Goal: Task Accomplishment & Management: Complete application form

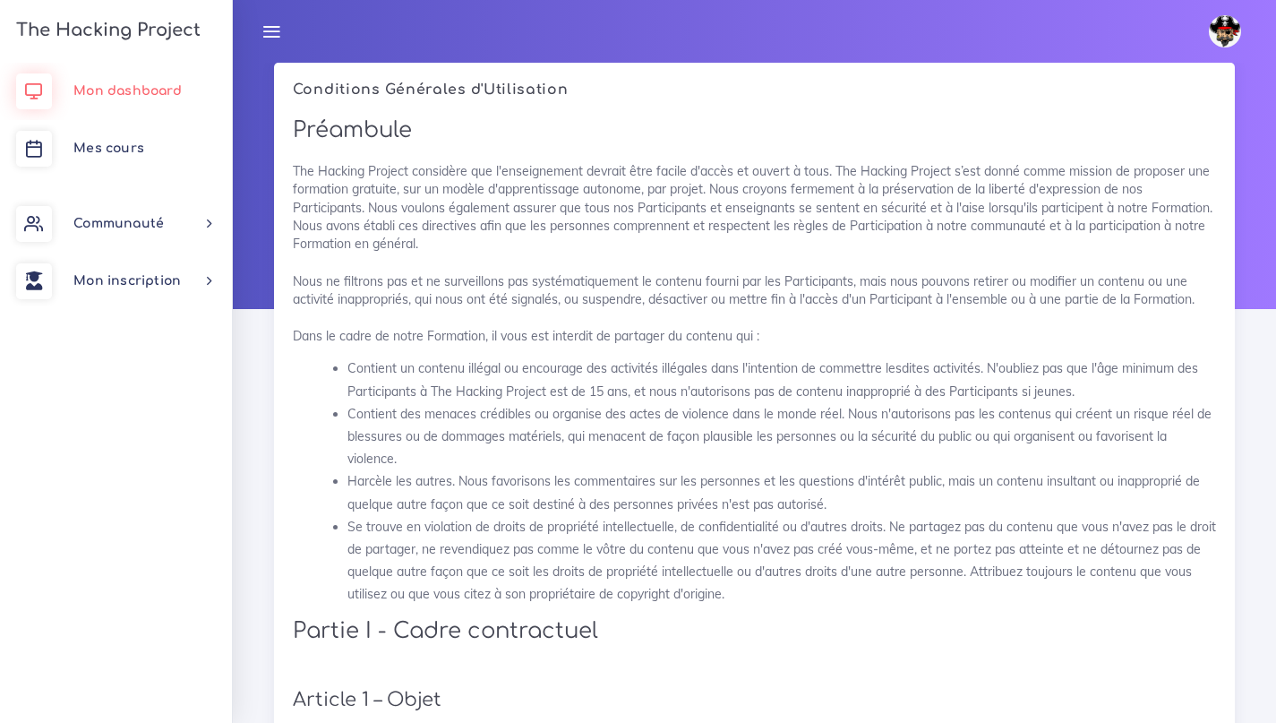
click at [123, 105] on link "Mon dashboard" at bounding box center [116, 91] width 232 height 57
click at [163, 82] on link "Mon dashboard" at bounding box center [116, 91] width 232 height 57
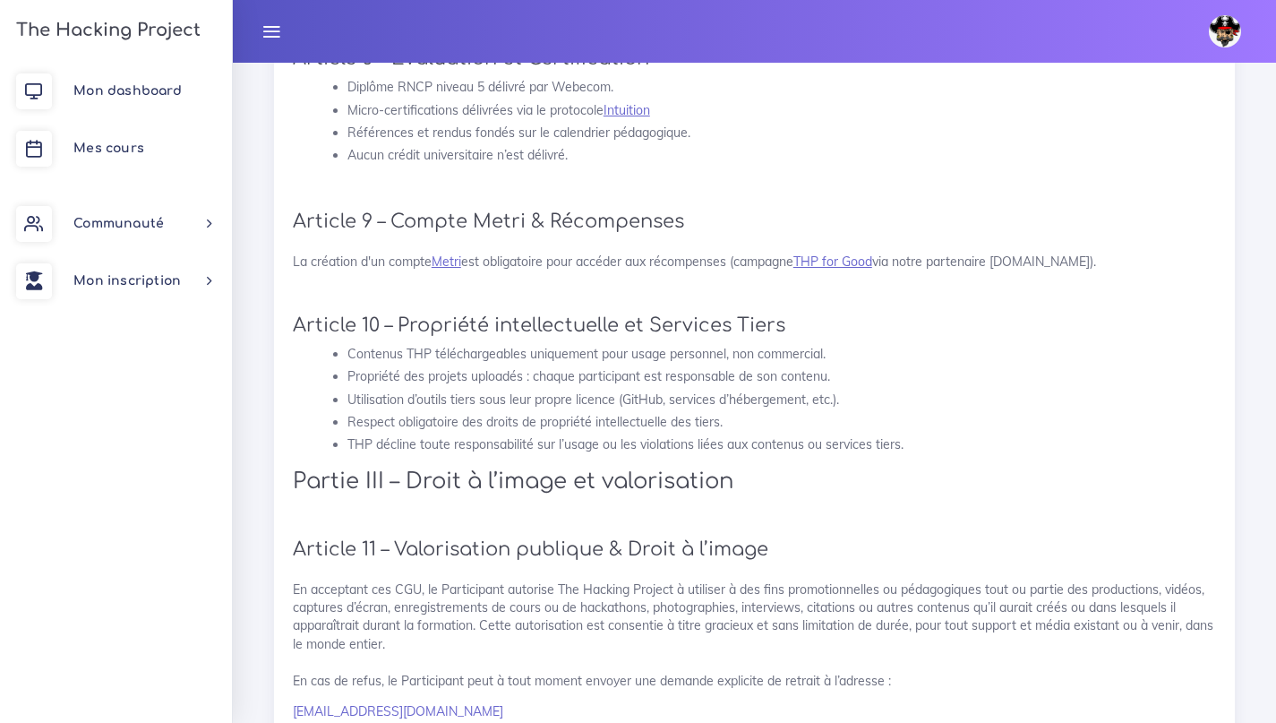
scroll to position [1744, 0]
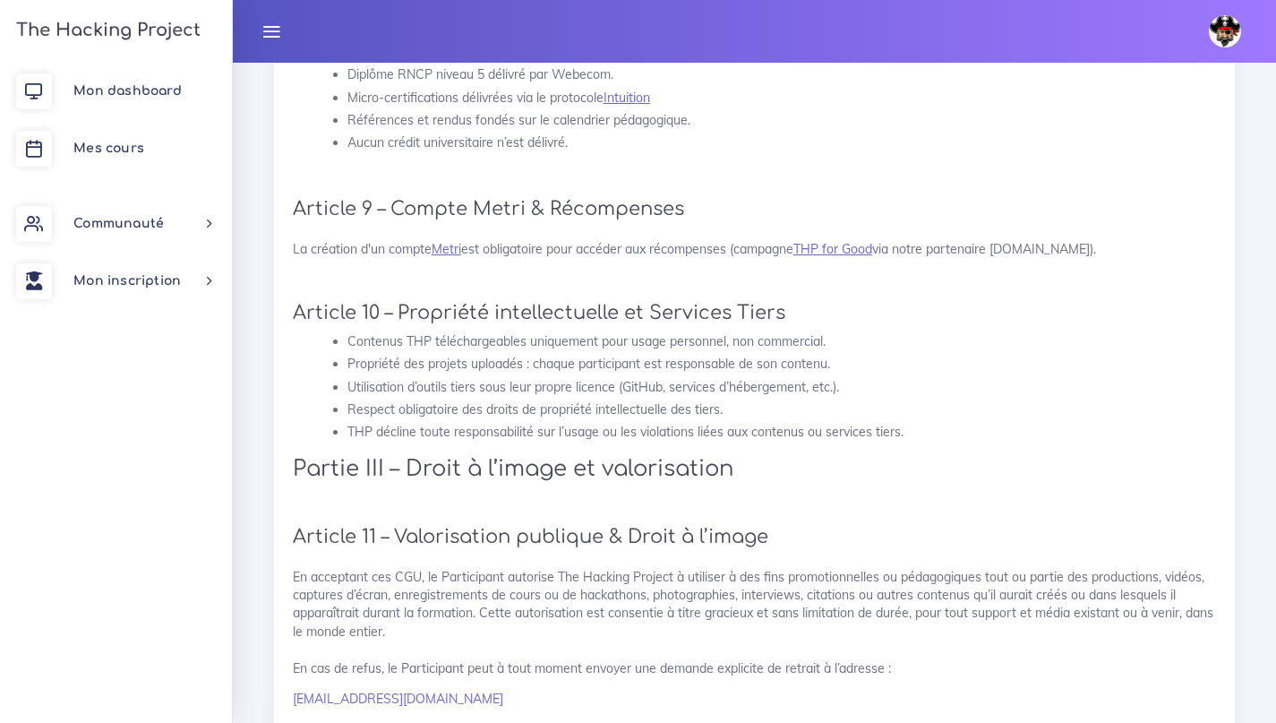
click at [50, 26] on h3 "The Hacking Project" at bounding box center [106, 31] width 190 height 20
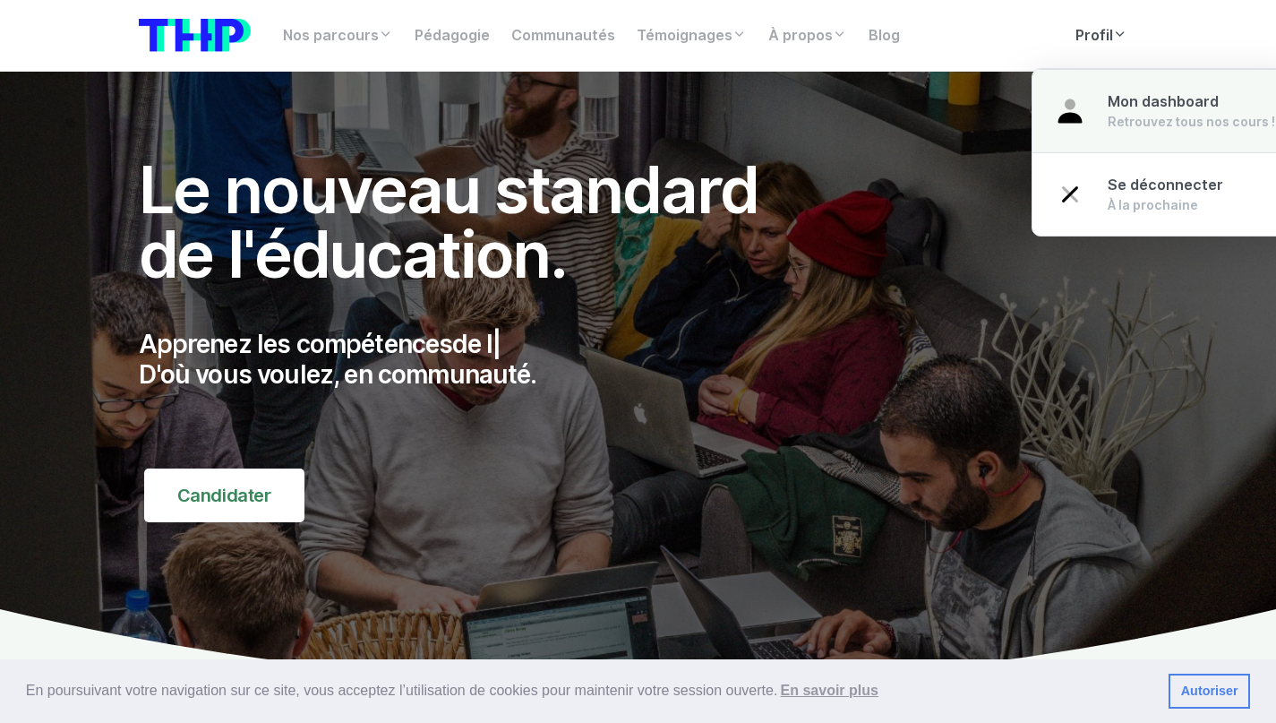
click at [1118, 110] on div "Mon dashboard Retrouvez tous nos cours !" at bounding box center [1192, 110] width 168 height 39
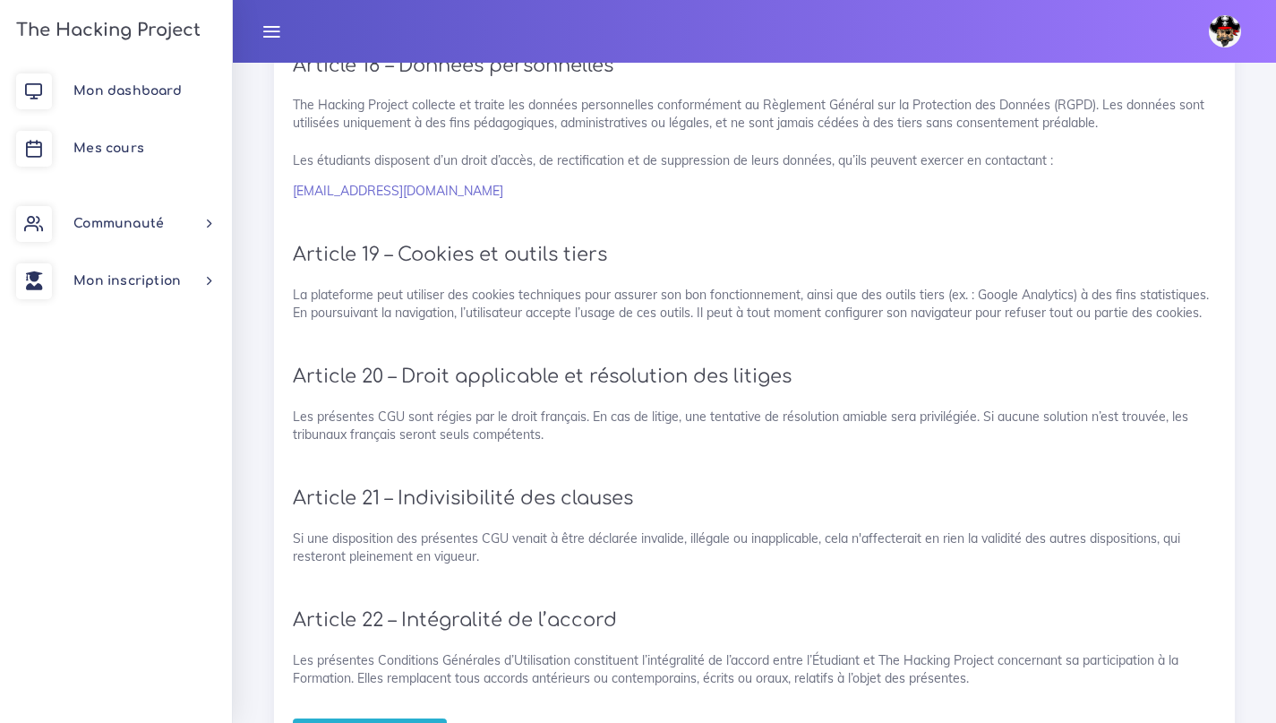
scroll to position [3761, 0]
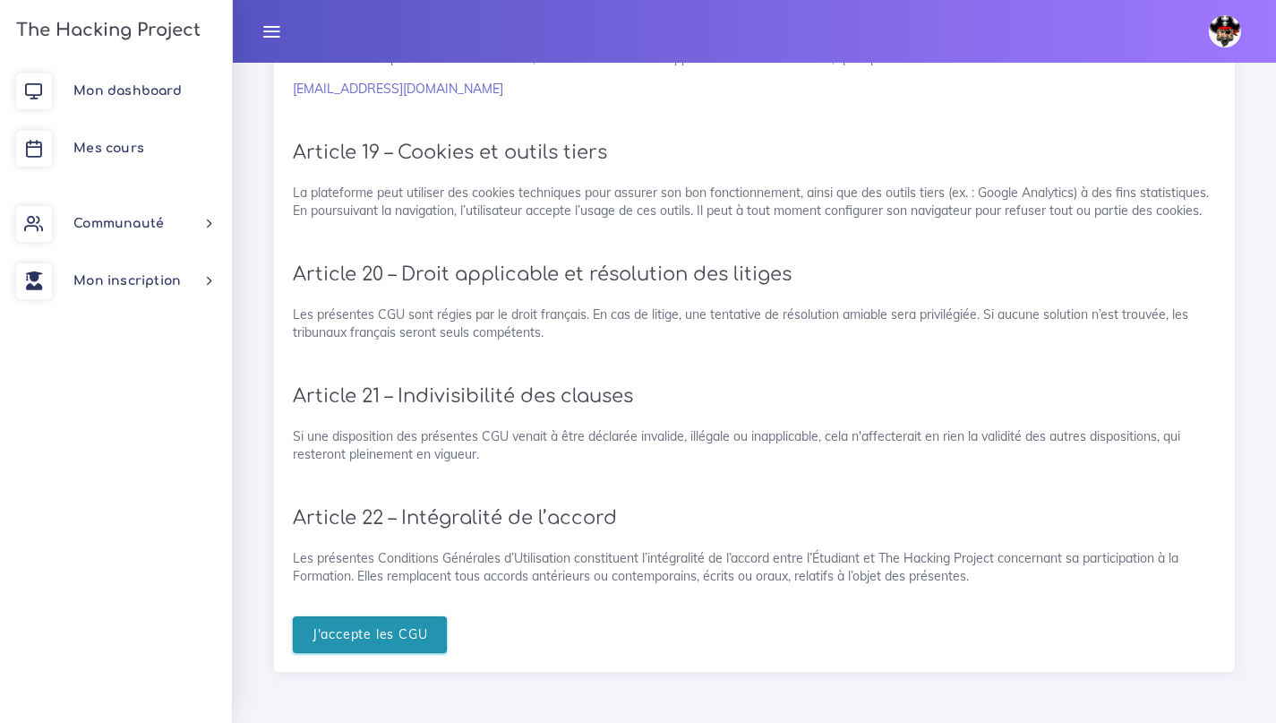
click at [327, 630] on input "J'accepte les CGU" at bounding box center [370, 634] width 155 height 37
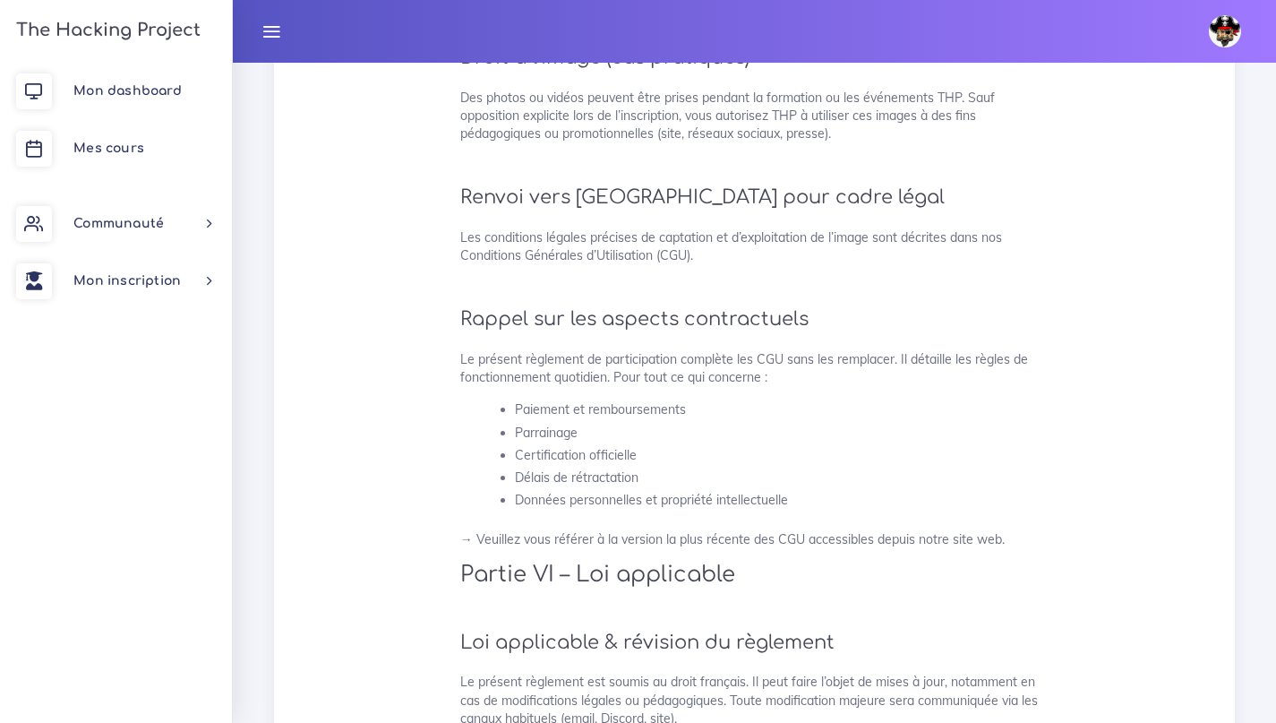
scroll to position [4494, 0]
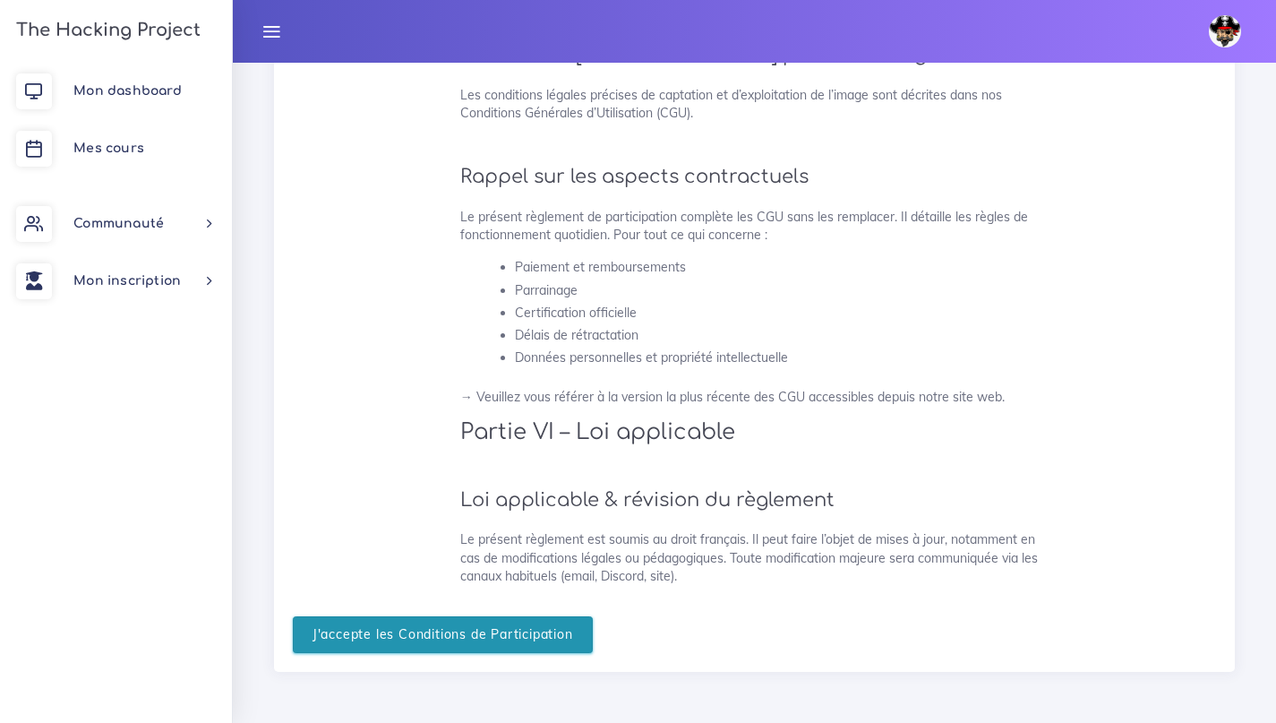
click at [390, 626] on input "J'accepte les Conditions de Participation" at bounding box center [443, 634] width 300 height 37
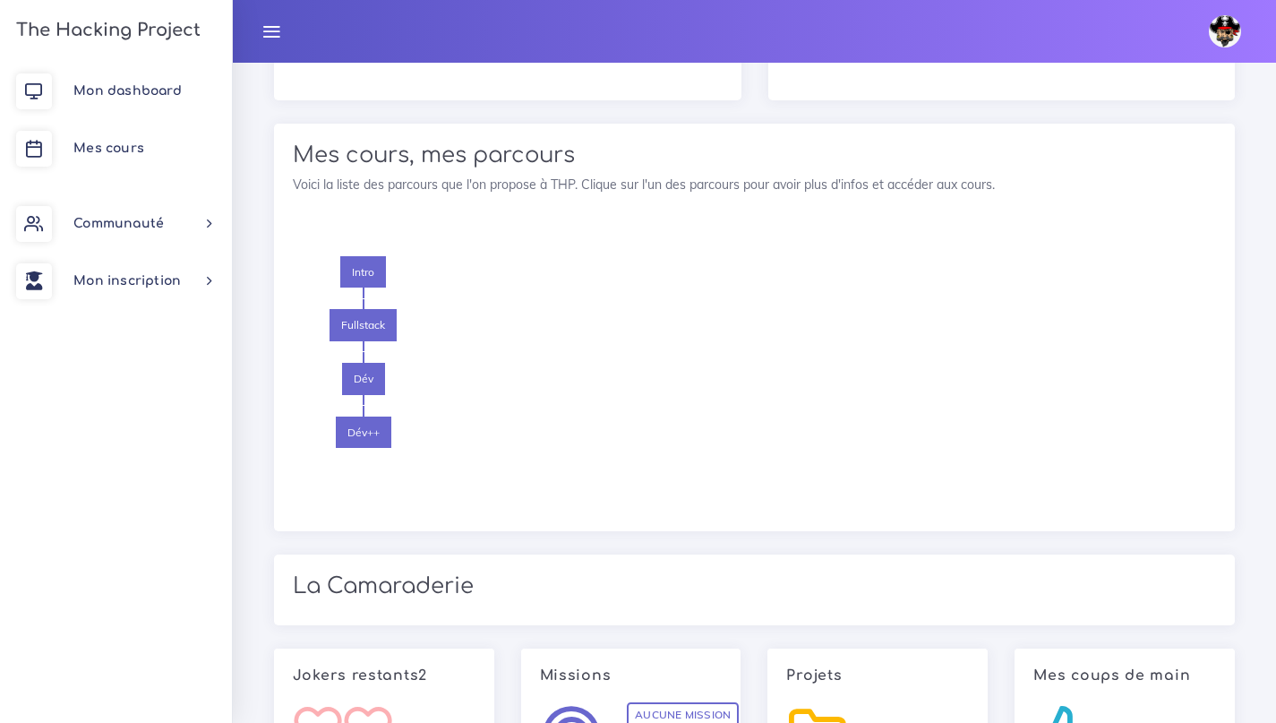
scroll to position [1482, 0]
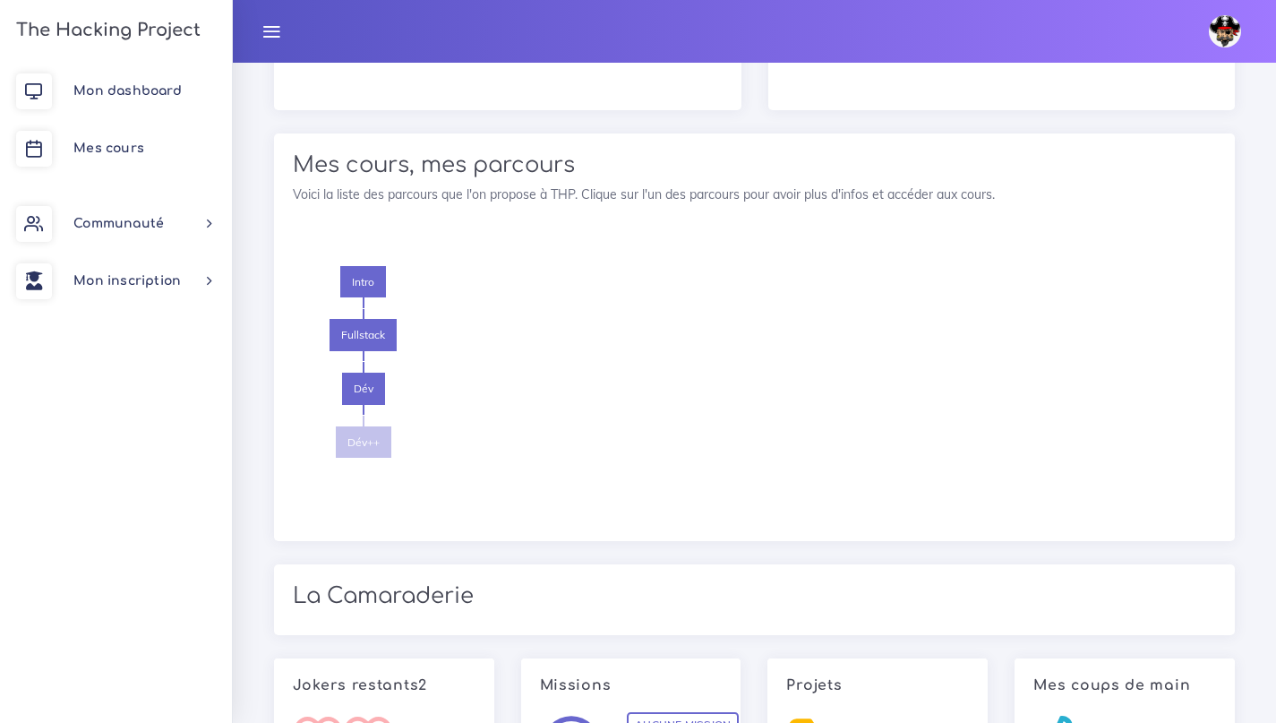
click at [355, 434] on span "Dév++" at bounding box center [364, 442] width 56 height 32
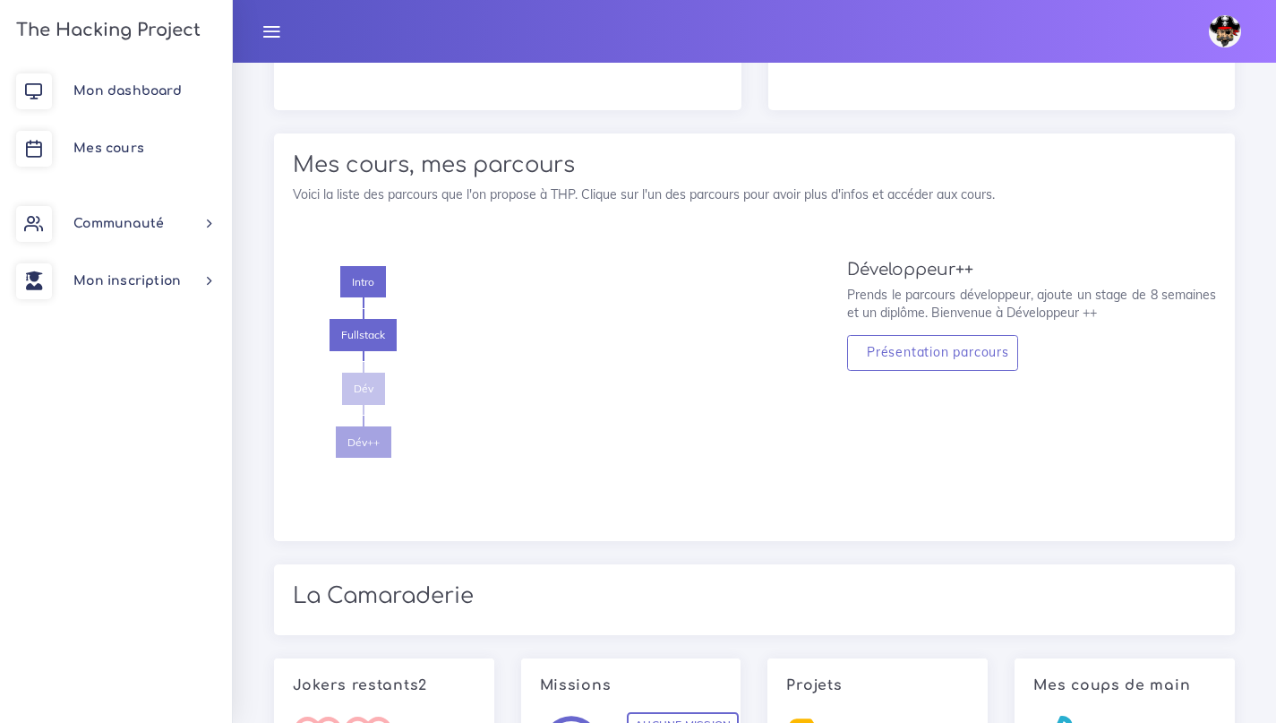
click at [365, 392] on span "Dév" at bounding box center [363, 389] width 43 height 32
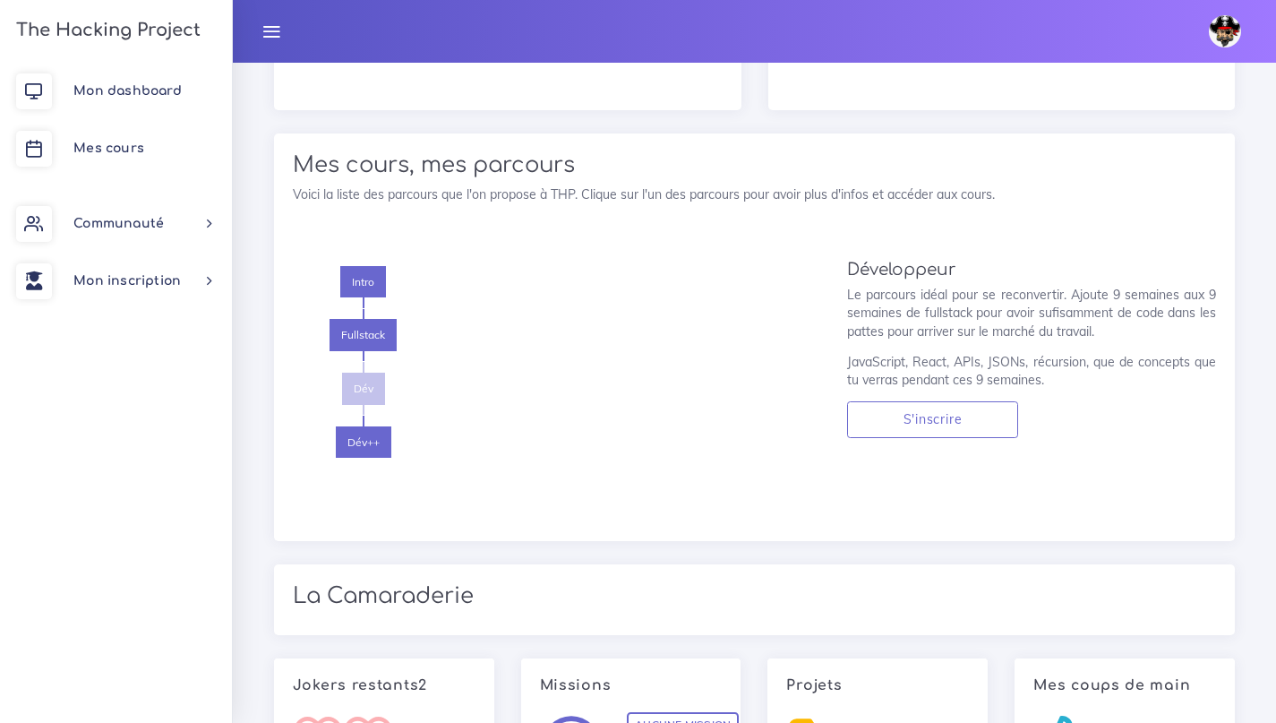
click at [368, 375] on span "Dév" at bounding box center [363, 389] width 43 height 32
click at [371, 345] on span "Fullstack" at bounding box center [363, 335] width 67 height 32
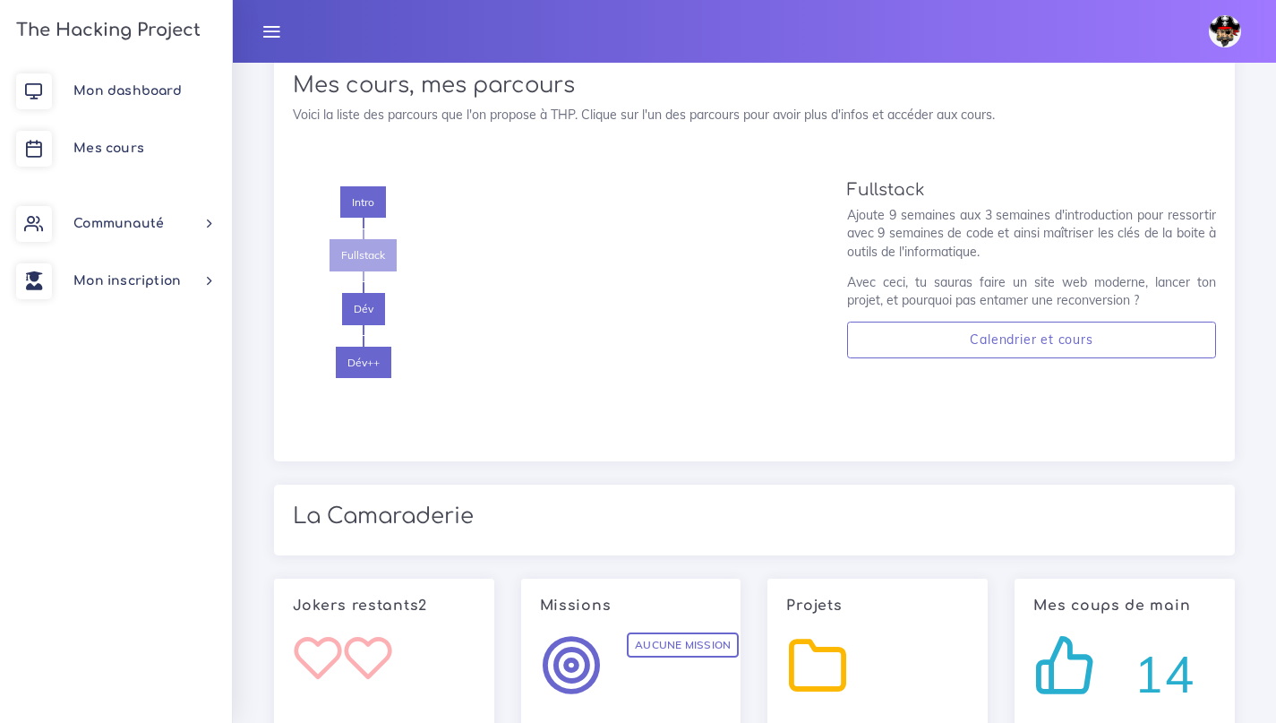
scroll to position [1556, 0]
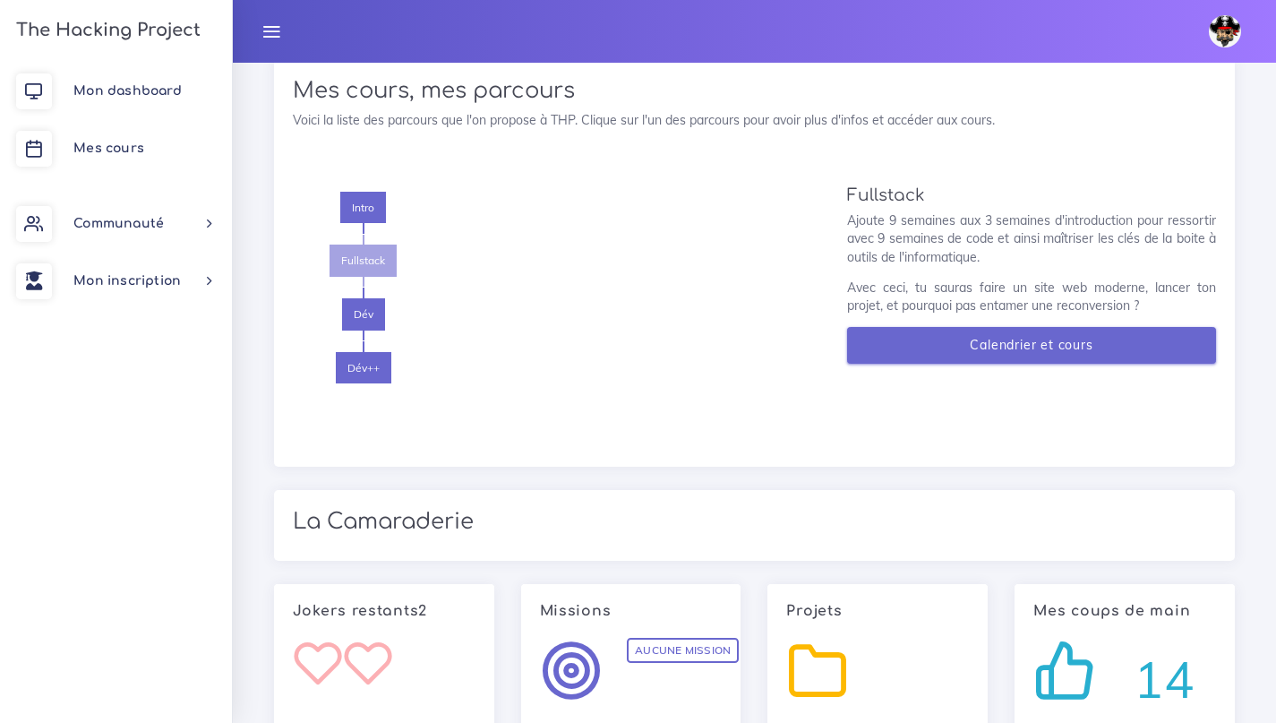
click at [946, 338] on link "Calendrier et cours" at bounding box center [1031, 345] width 369 height 37
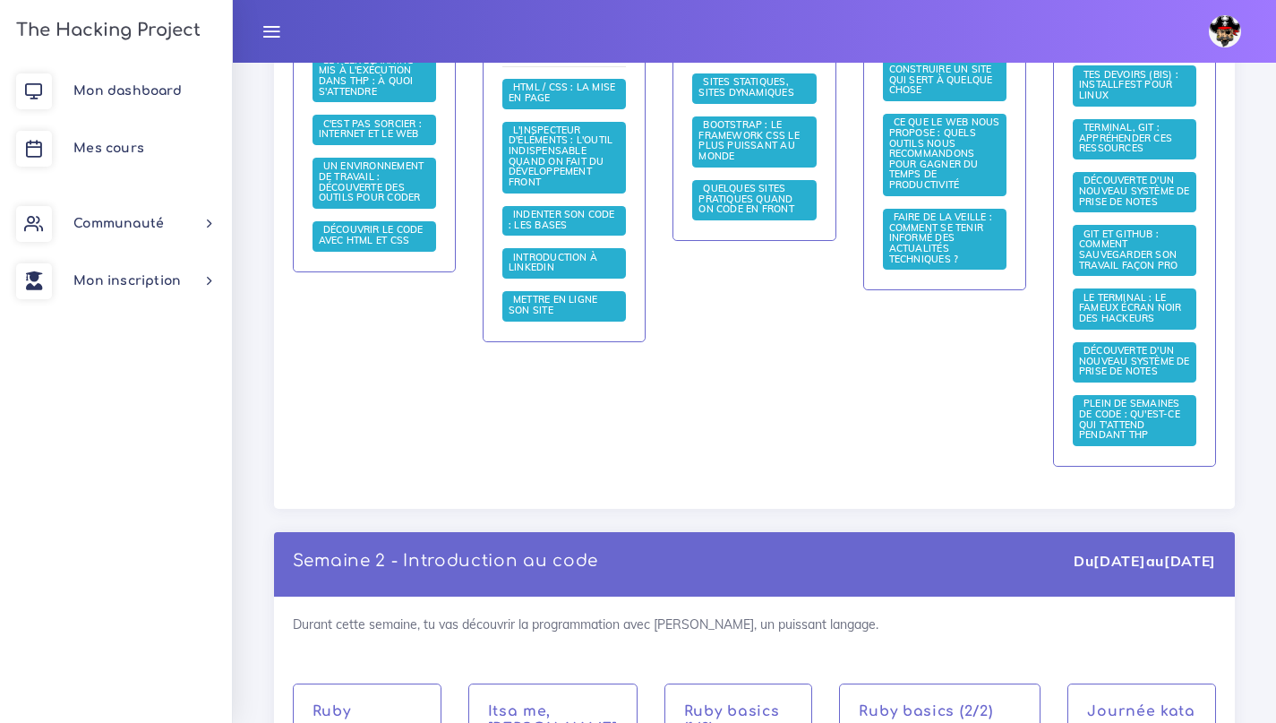
scroll to position [529, 0]
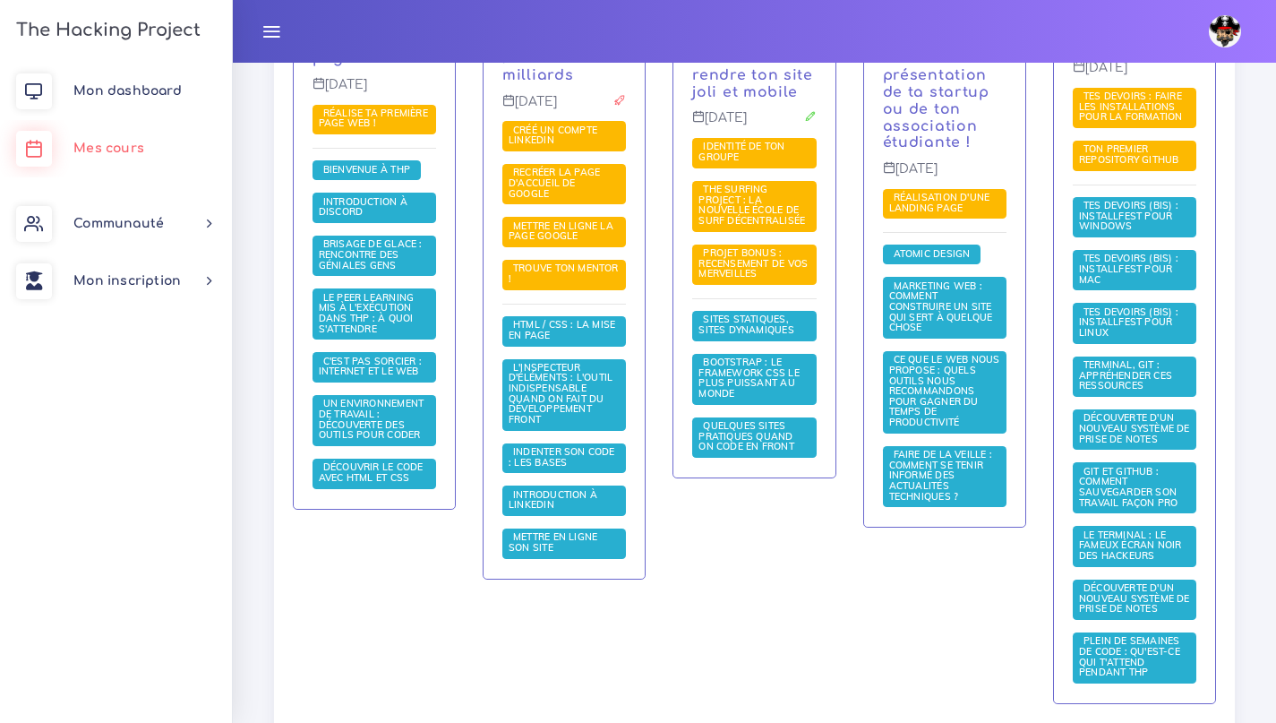
click at [112, 153] on span "Mes cours" at bounding box center [108, 148] width 71 height 13
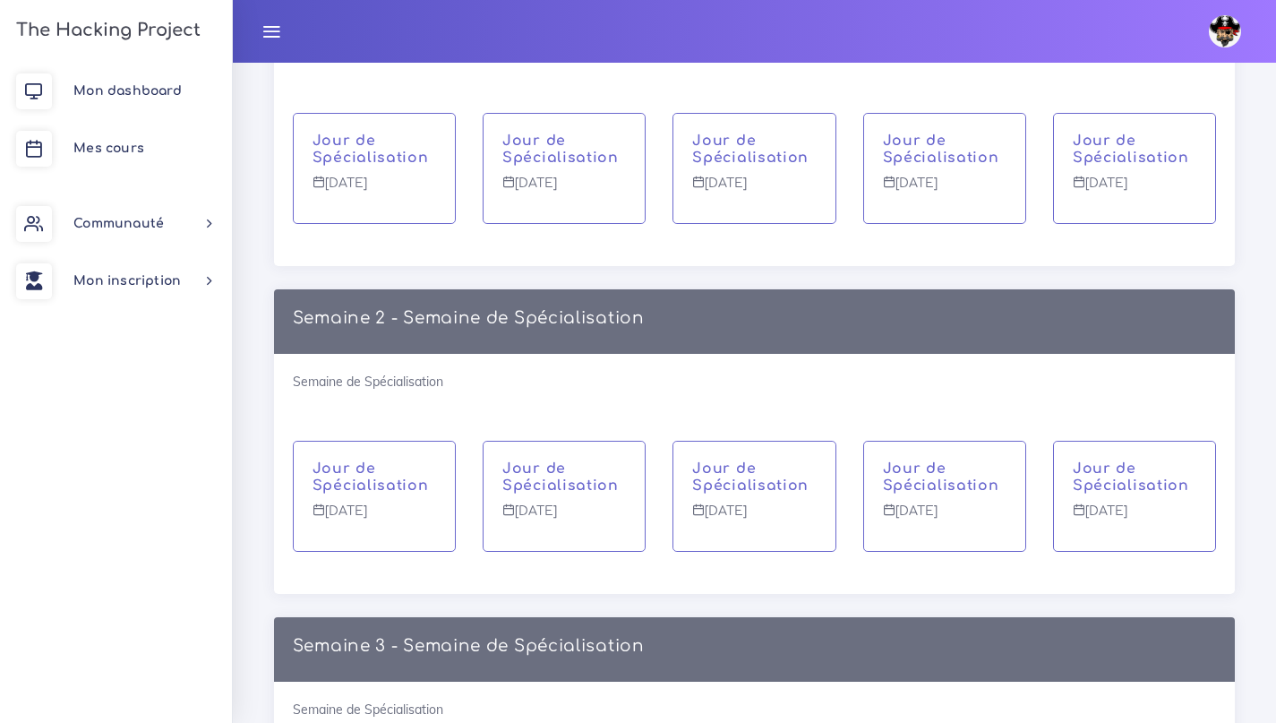
scroll to position [7927, 0]
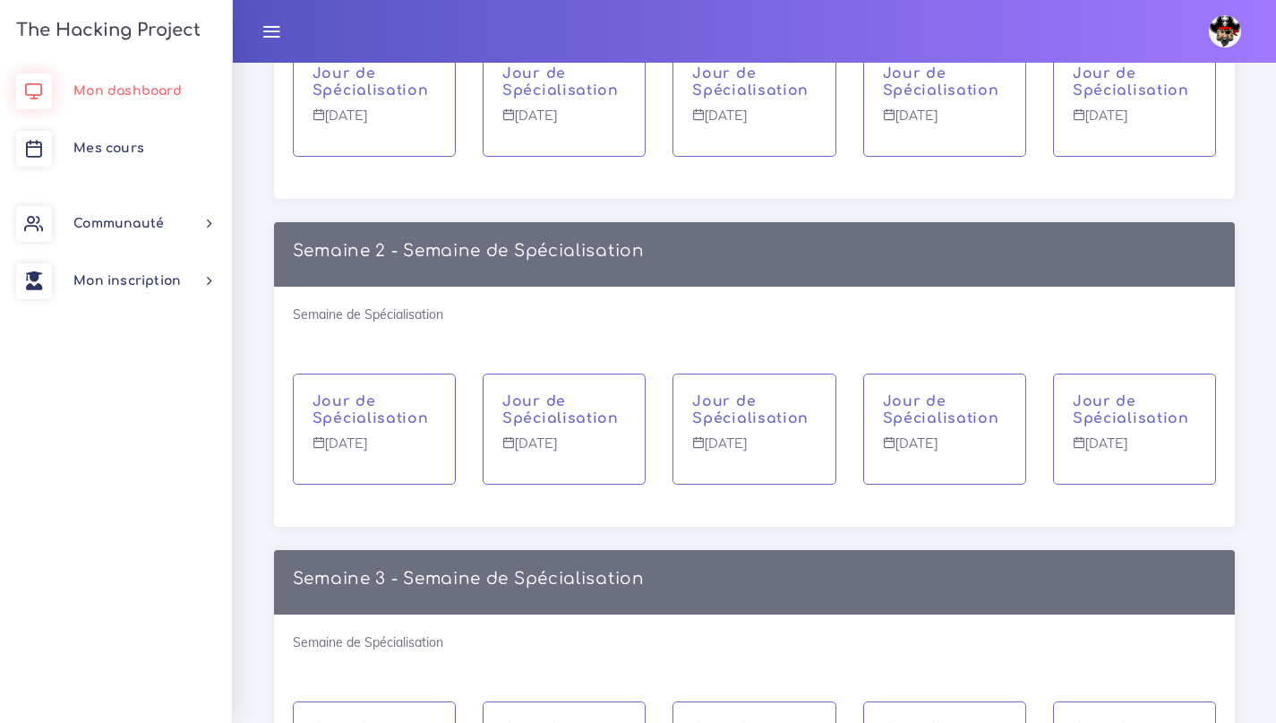
click at [144, 87] on span "Mon dashboard" at bounding box center [127, 90] width 108 height 13
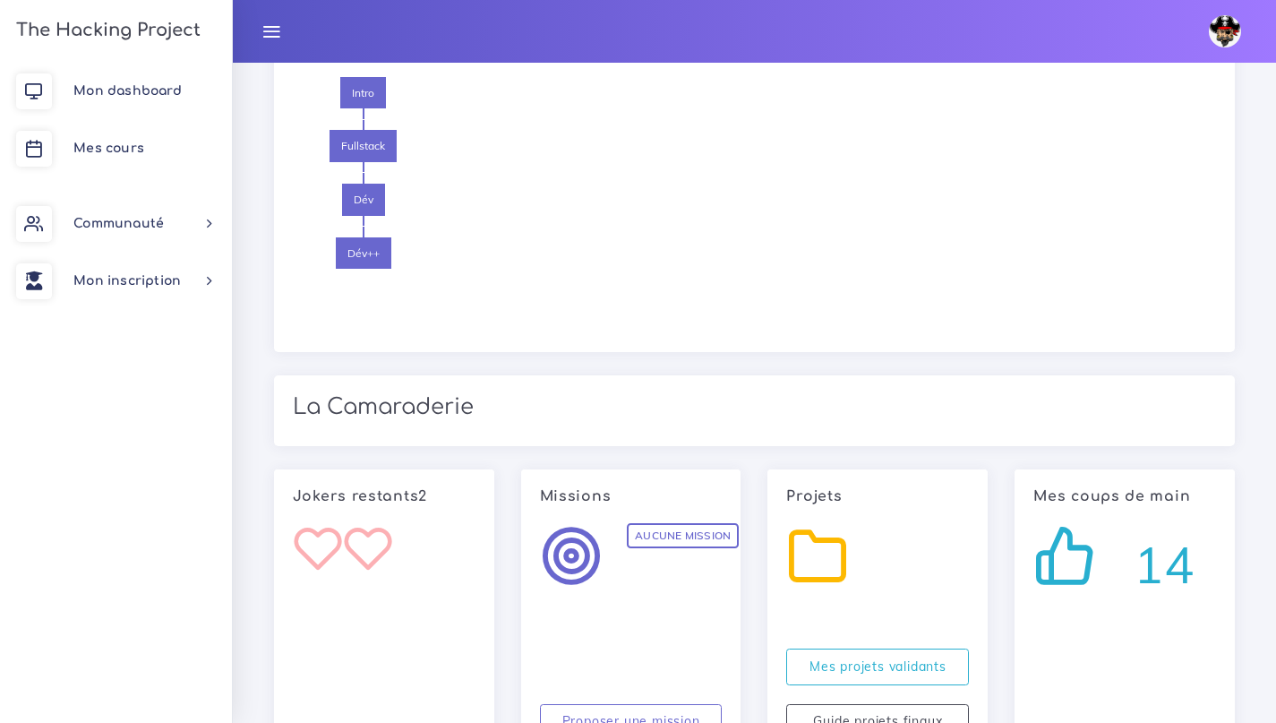
scroll to position [1659, 0]
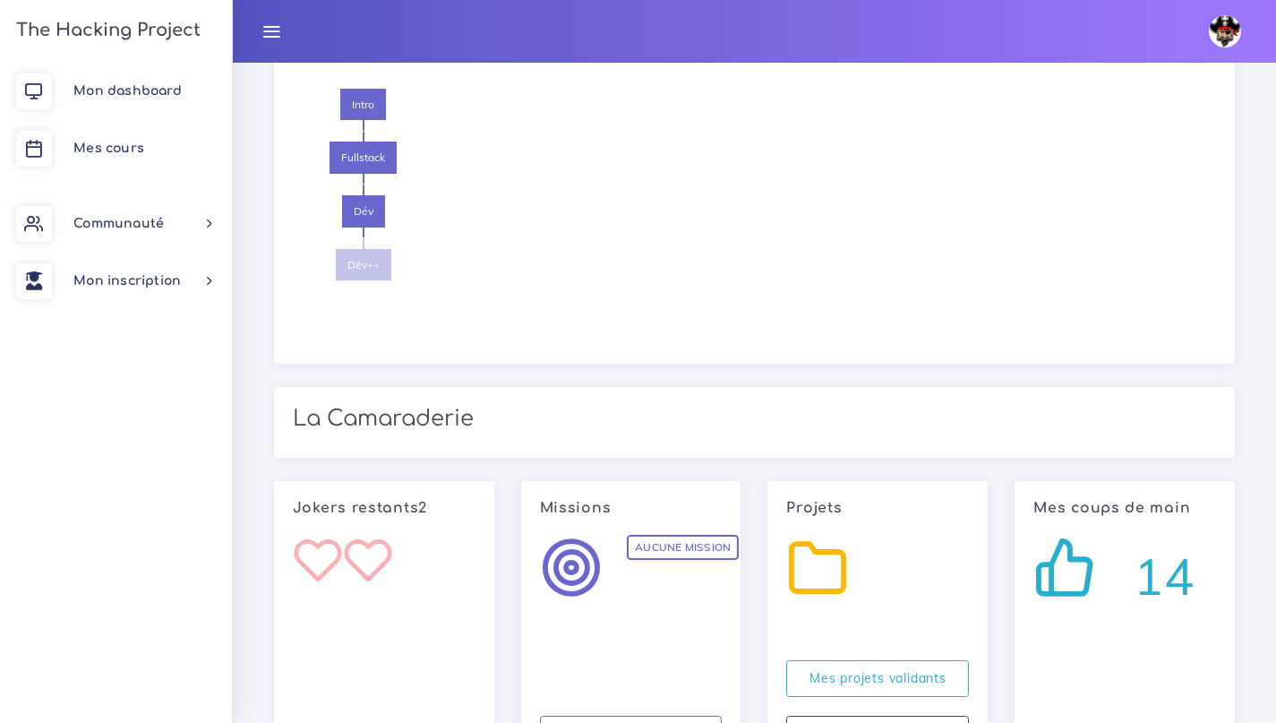
click at [369, 256] on span "Dév++" at bounding box center [364, 265] width 56 height 32
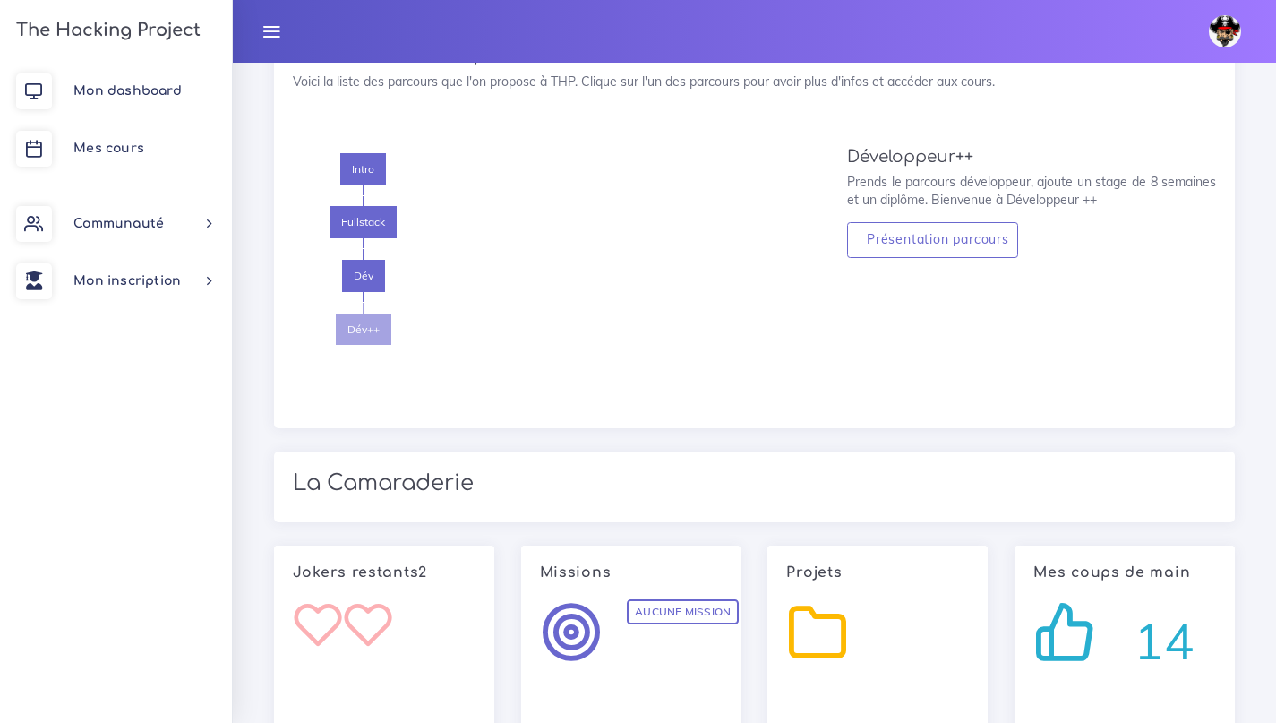
scroll to position [1586, 0]
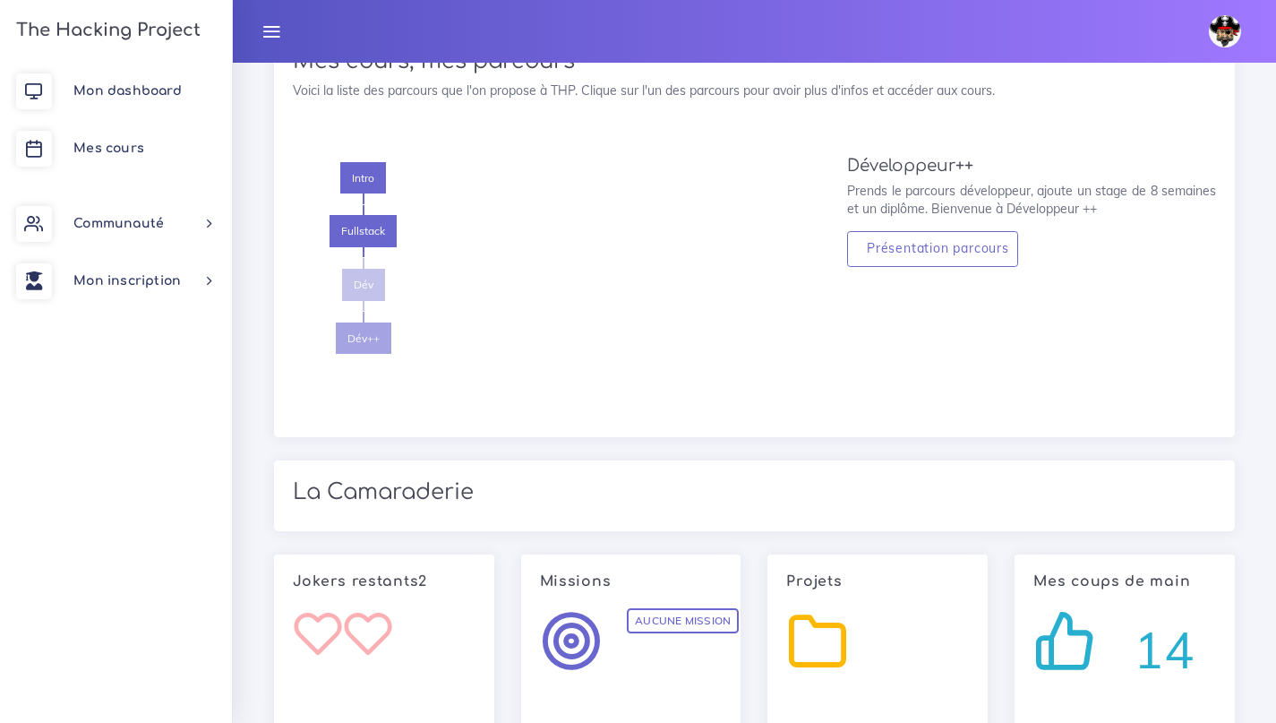
click at [355, 274] on span "Dév" at bounding box center [363, 285] width 43 height 32
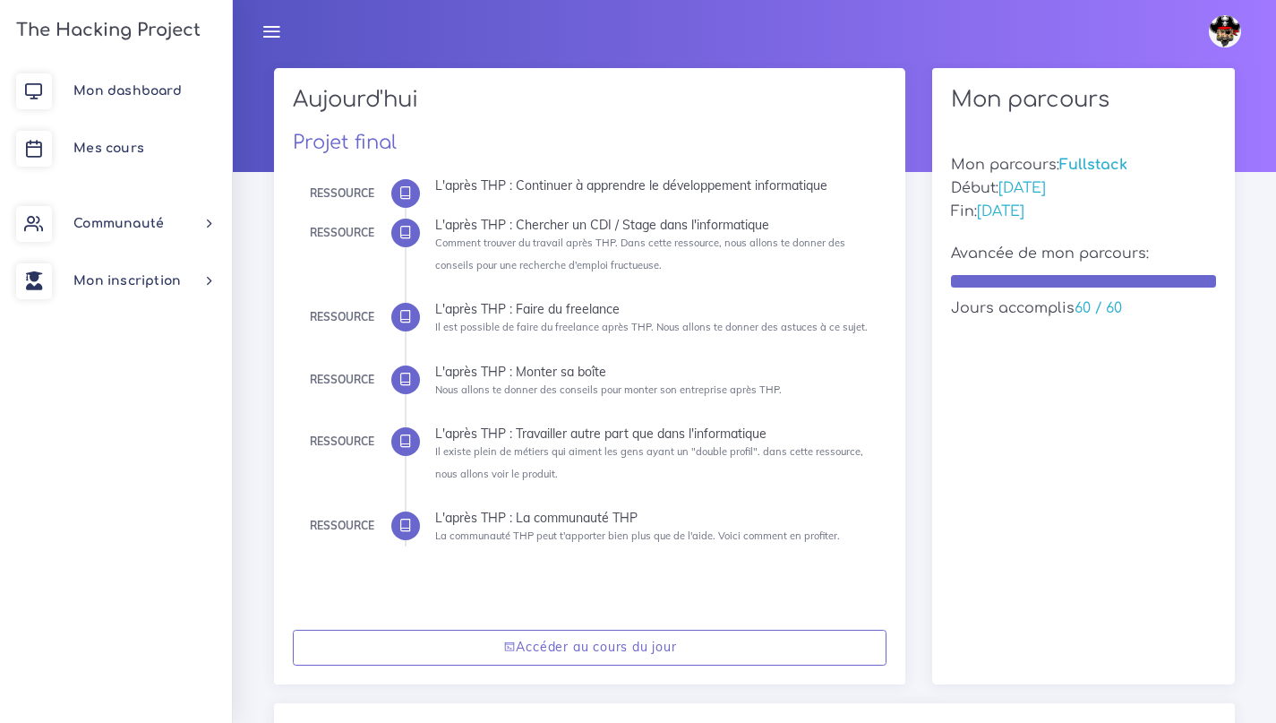
scroll to position [0, 0]
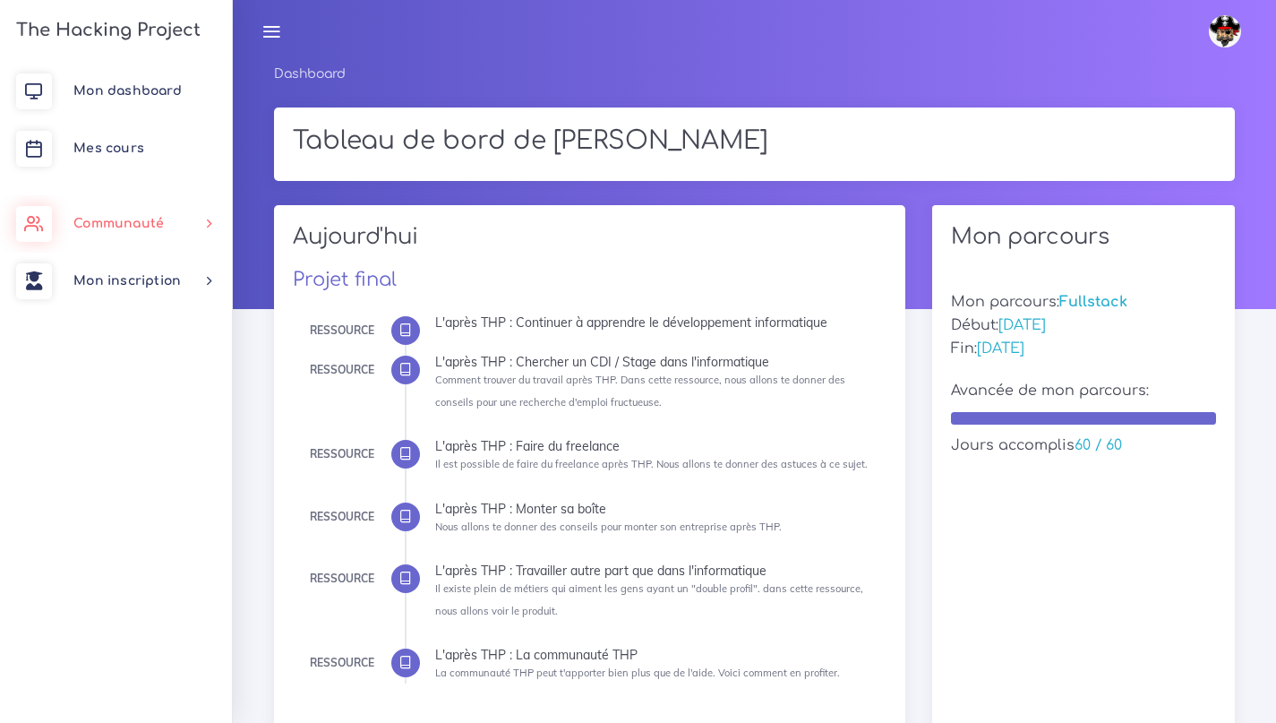
click at [141, 238] on link "Communauté" at bounding box center [116, 223] width 232 height 57
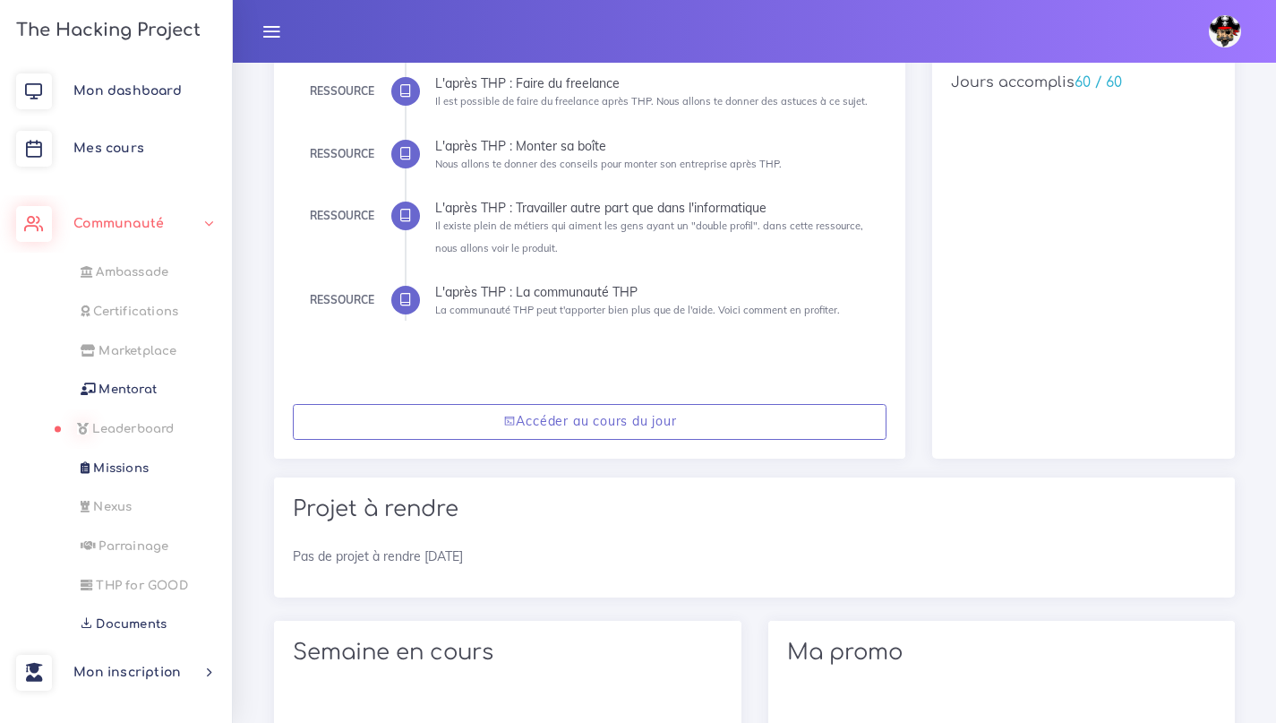
scroll to position [62, 0]
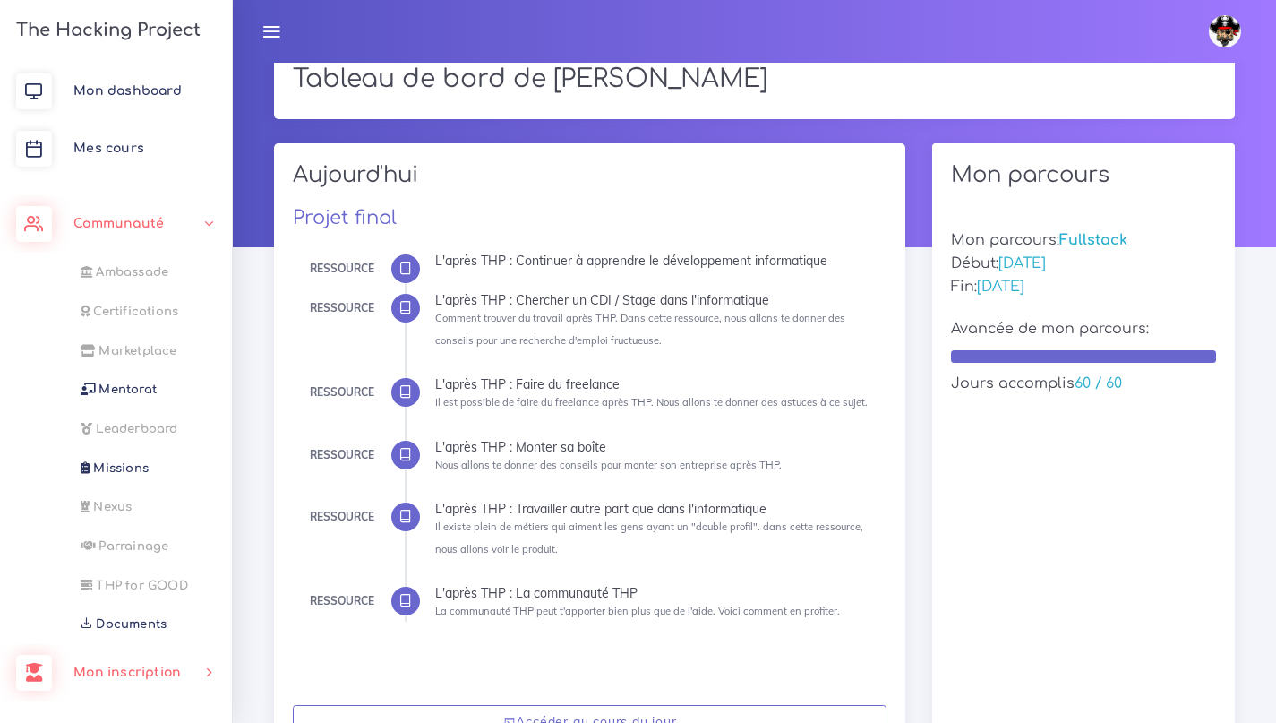
click at [192, 683] on link "Mon inscription" at bounding box center [116, 672] width 232 height 57
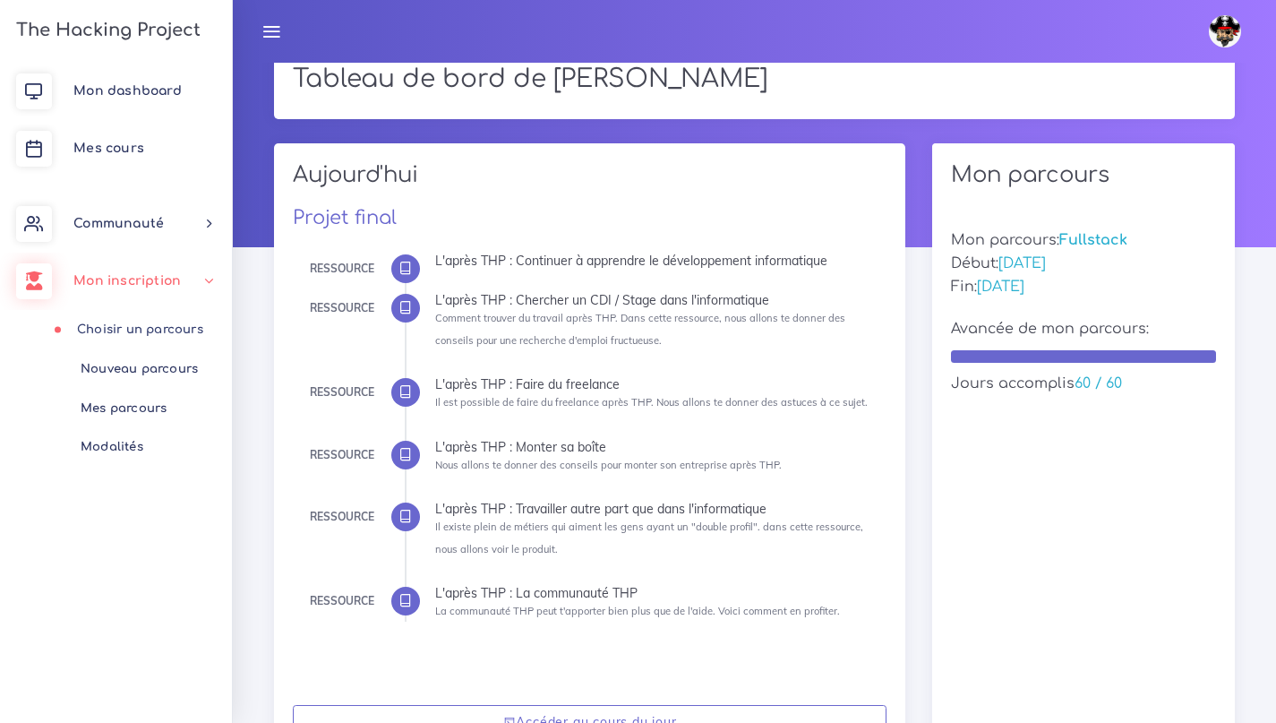
click at [159, 330] on link "Choisir un parcours" at bounding box center [112, 329] width 232 height 39
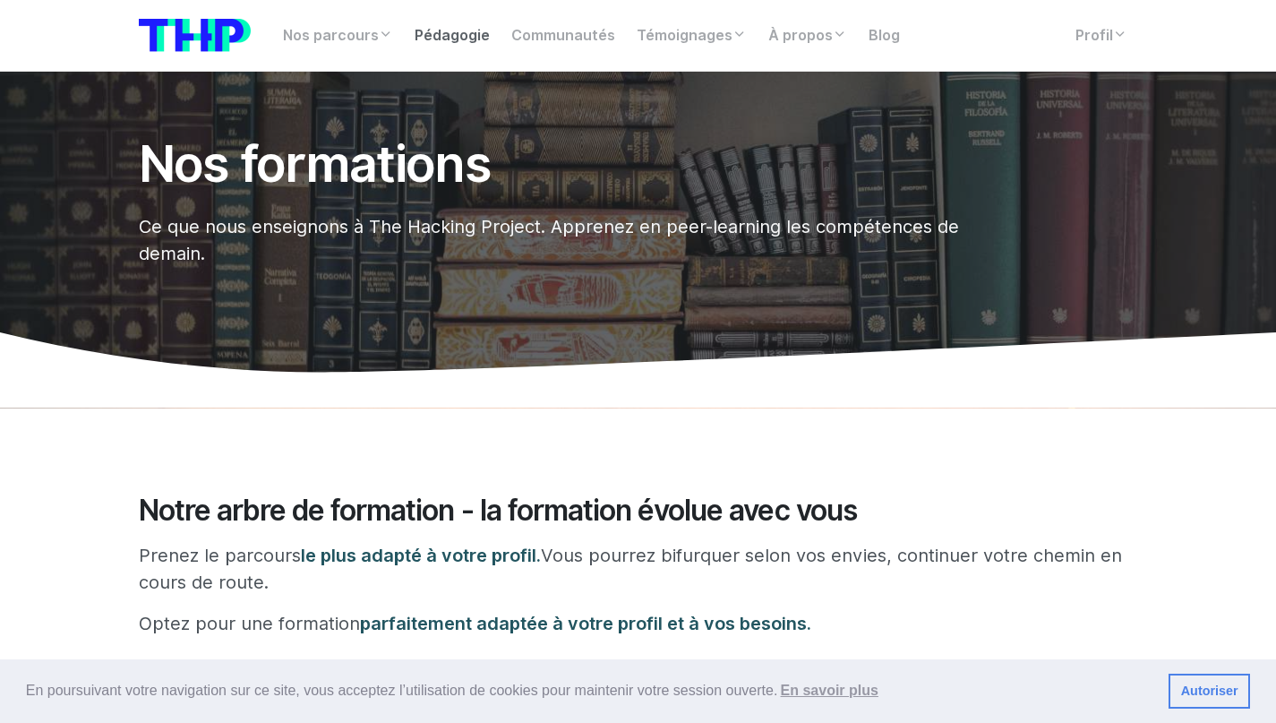
click at [434, 40] on link "Pédagogie" at bounding box center [452, 36] width 97 height 36
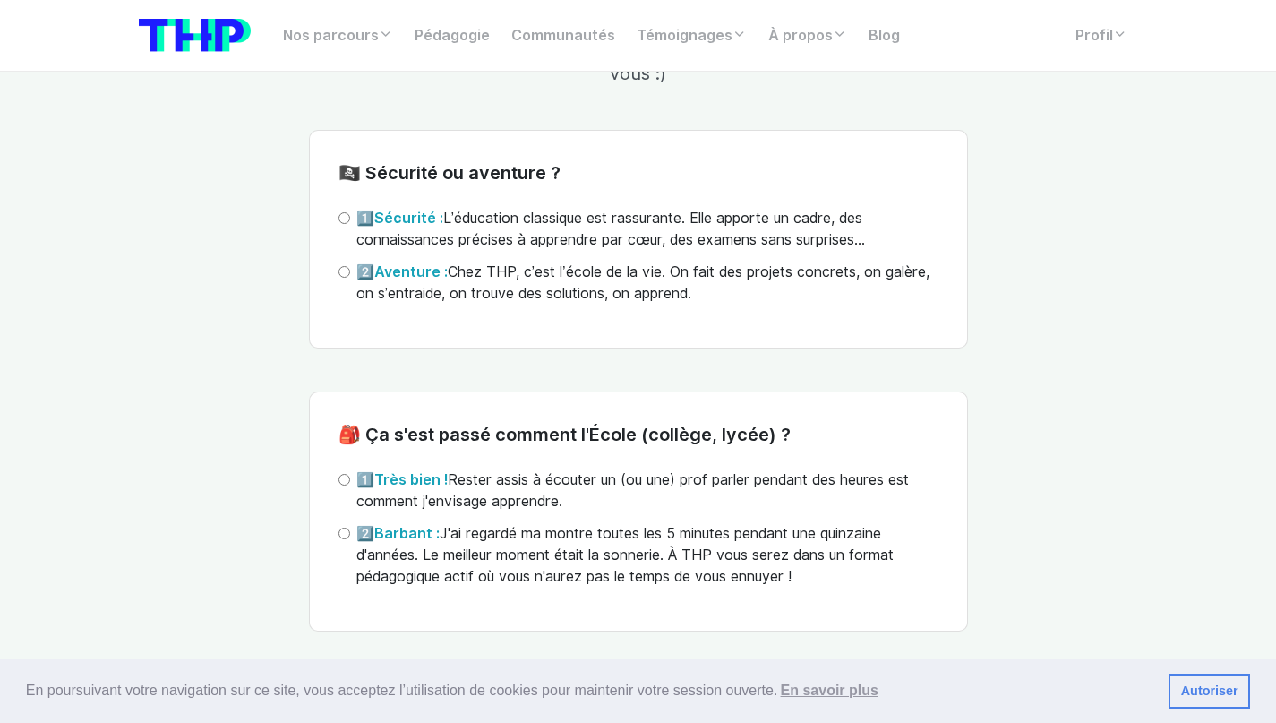
scroll to position [3867, 0]
